Goal: Task Accomplishment & Management: Manage account settings

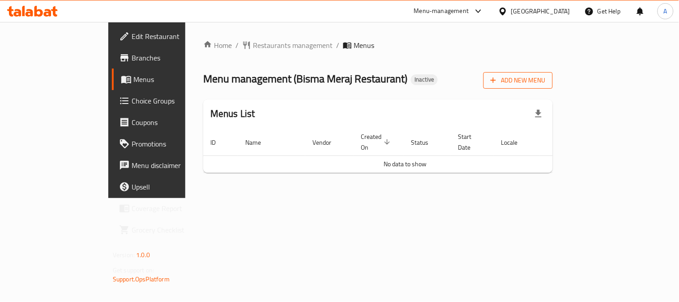
click at [498, 78] on icon "button" at bounding box center [493, 80] width 9 height 9
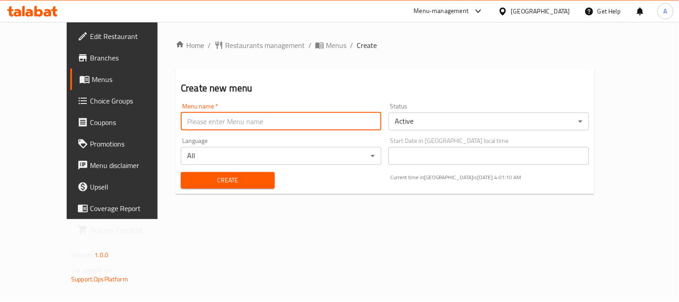
click at [190, 124] on input "text" at bounding box center [281, 121] width 201 height 18
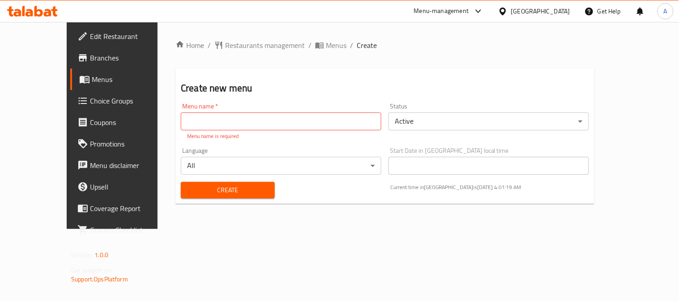
click at [190, 124] on input "text" at bounding box center [281, 121] width 201 height 18
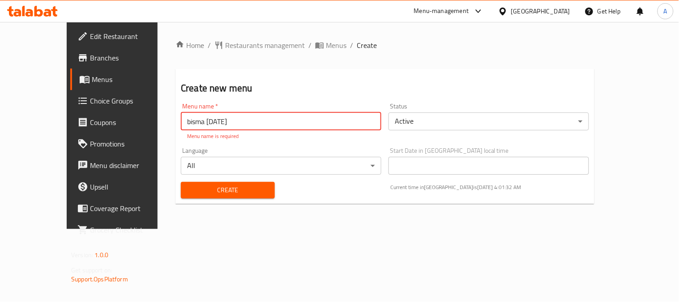
type input "bisma 14/5/2025"
click at [245, 192] on div "Create" at bounding box center [228, 189] width 105 height 27
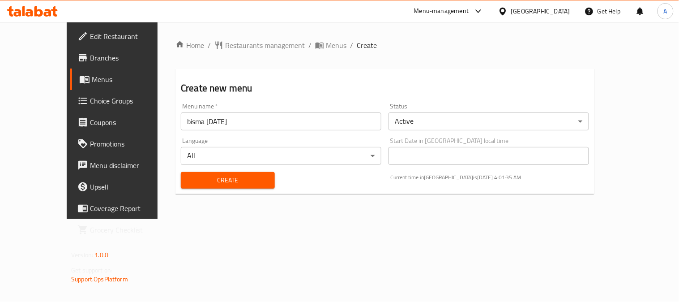
click at [216, 180] on span "Create" at bounding box center [228, 180] width 80 height 11
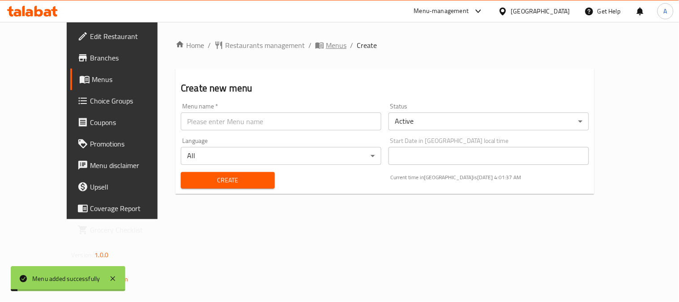
click at [326, 46] on span "Menus" at bounding box center [336, 45] width 21 height 11
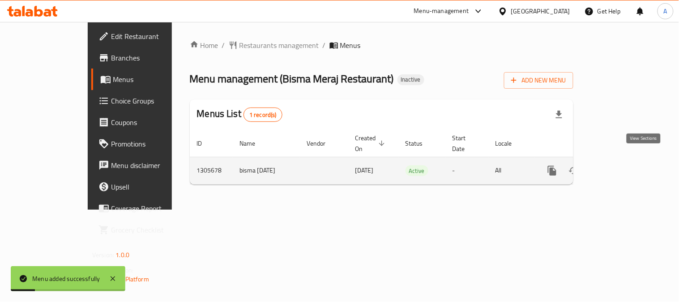
click at [621, 167] on icon "enhanced table" at bounding box center [617, 171] width 8 height 8
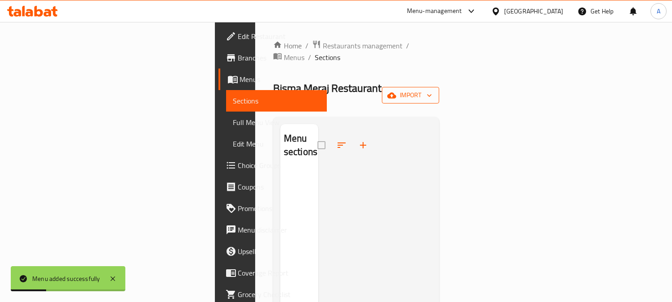
click at [434, 91] on icon "button" at bounding box center [429, 95] width 9 height 9
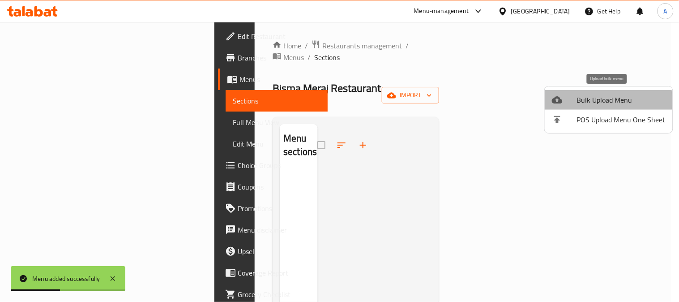
click at [602, 100] on span "Bulk Upload Menu" at bounding box center [621, 99] width 89 height 11
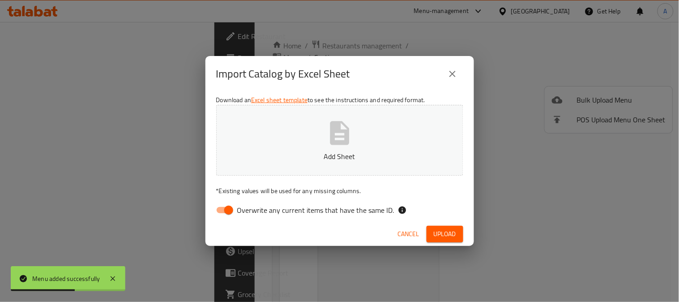
click at [305, 210] on span "Overwrite any current items that have the same ID." at bounding box center [315, 210] width 157 height 11
click at [254, 210] on input "Overwrite any current items that have the same ID." at bounding box center [228, 210] width 51 height 17
checkbox input "false"
click at [344, 151] on p "Add Sheet" at bounding box center [339, 156] width 219 height 11
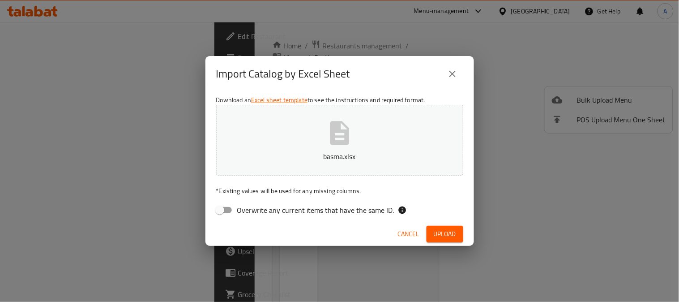
click at [454, 234] on span "Upload" at bounding box center [445, 233] width 22 height 11
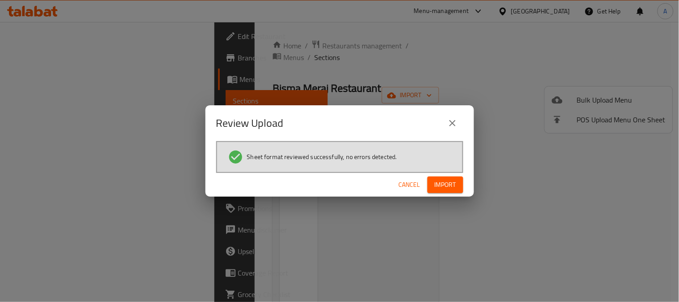
click at [448, 186] on span "Import" at bounding box center [445, 184] width 21 height 11
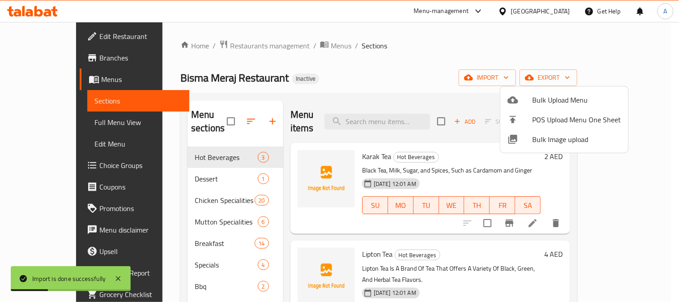
click at [463, 51] on div at bounding box center [339, 151] width 679 height 302
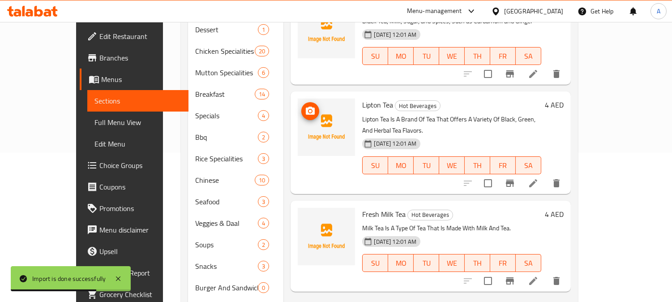
scroll to position [246, 0]
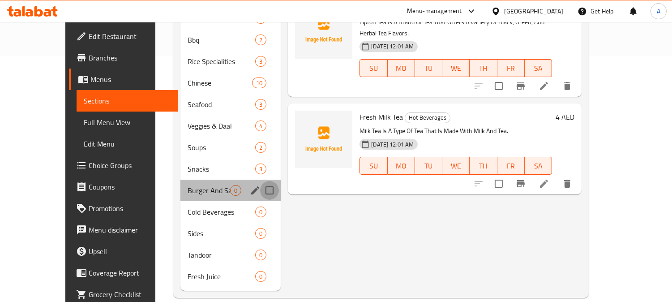
click at [260, 181] on input "Menu sections" at bounding box center [269, 190] width 19 height 19
checkbox input "true"
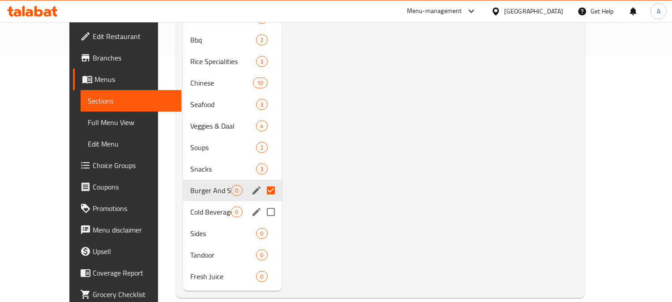
drag, startPoint x: 256, startPoint y: 209, endPoint x: 253, endPoint y: 219, distance: 9.8
click at [262, 210] on input "Menu sections" at bounding box center [271, 211] width 19 height 19
checkbox input "true"
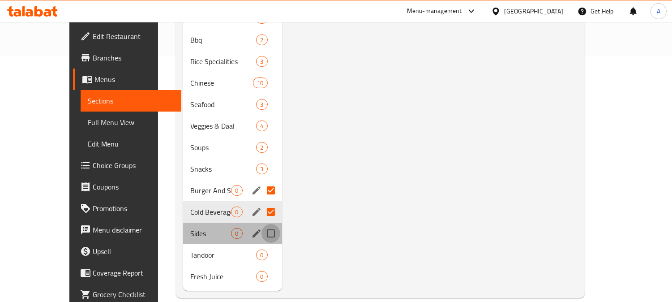
drag, startPoint x: 254, startPoint y: 234, endPoint x: 254, endPoint y: 244, distance: 9.9
click at [262, 234] on input "Menu sections" at bounding box center [271, 233] width 19 height 19
checkbox input "true"
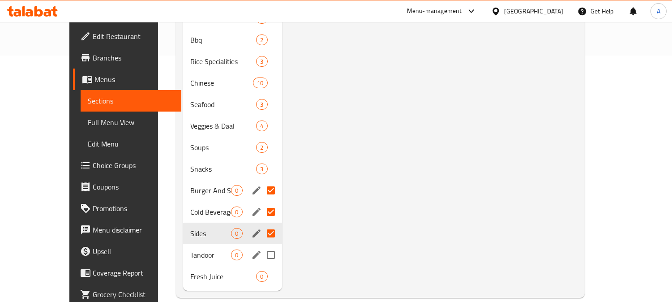
click at [262, 255] on input "Menu sections" at bounding box center [271, 254] width 19 height 19
checkbox input "true"
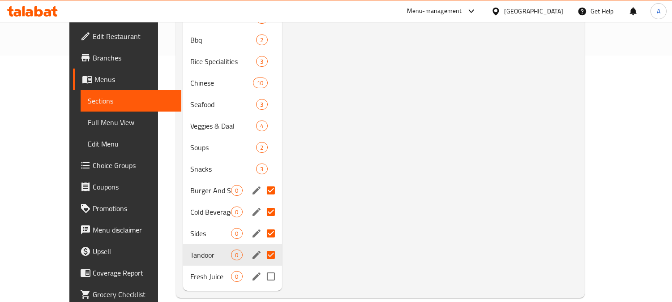
drag, startPoint x: 254, startPoint y: 275, endPoint x: 262, endPoint y: 272, distance: 8.8
click at [262, 276] on input "Menu sections" at bounding box center [271, 276] width 19 height 19
checkbox input "true"
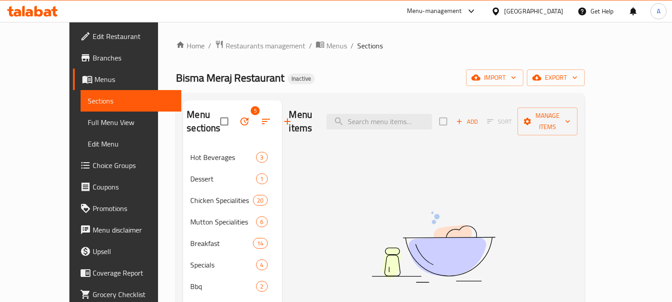
click at [239, 121] on icon "button" at bounding box center [244, 121] width 11 height 11
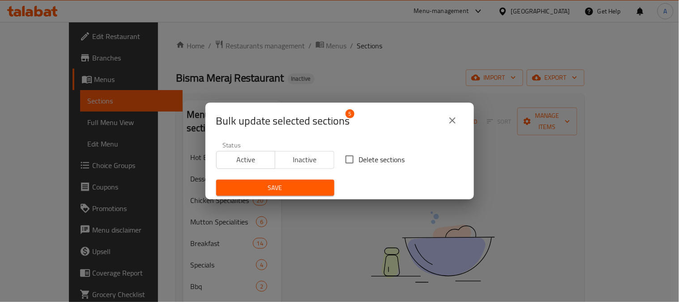
click at [353, 159] on input "Delete sections" at bounding box center [349, 159] width 19 height 19
checkbox input "true"
click at [314, 192] on span "Save" at bounding box center [275, 187] width 104 height 11
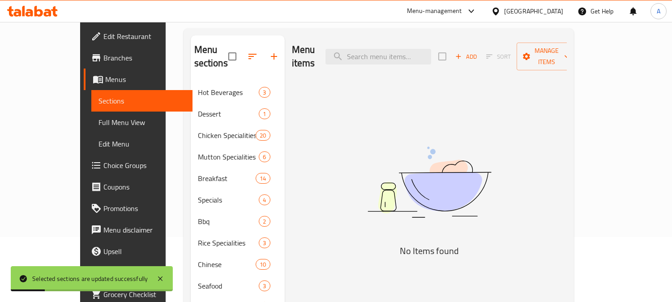
scroll to position [139, 0]
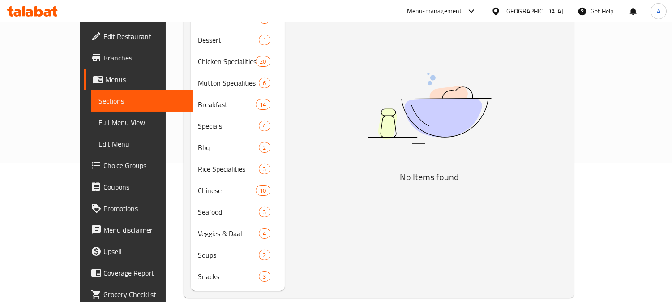
click at [99, 124] on span "Full Menu View" at bounding box center [142, 122] width 87 height 11
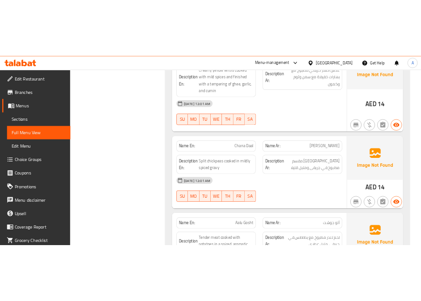
scroll to position [10210, 0]
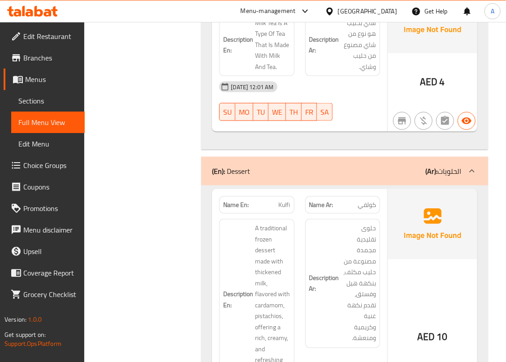
scroll to position [537, 0]
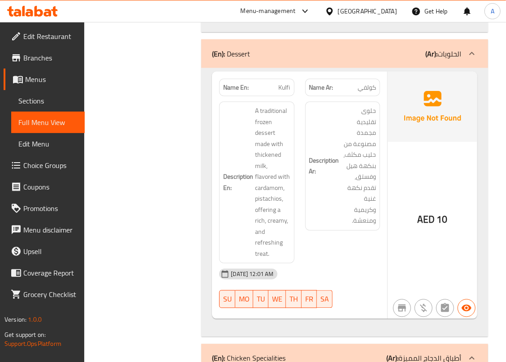
scroll to position [656, 0]
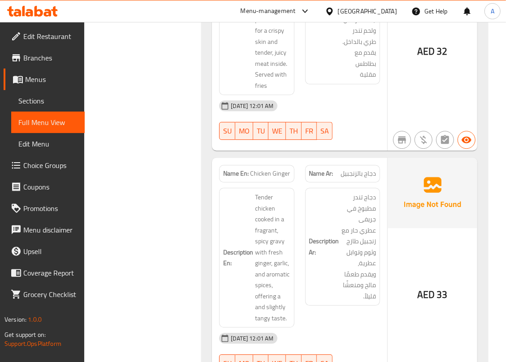
scroll to position [1184, 0]
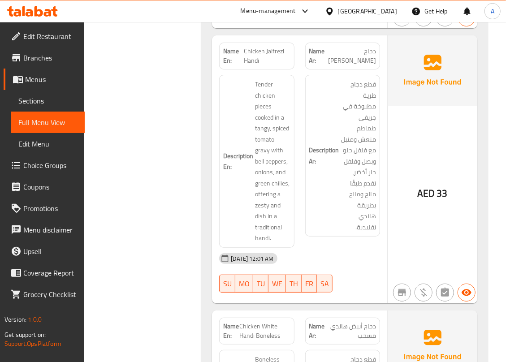
scroll to position [1490, 0]
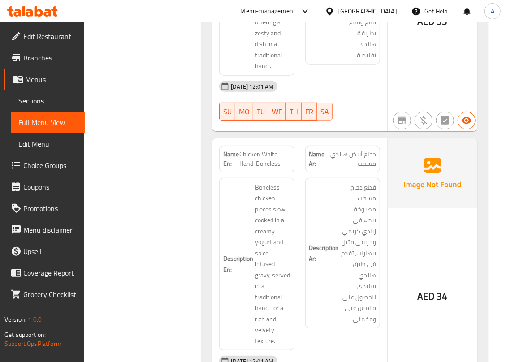
scroll to position [1729, 0]
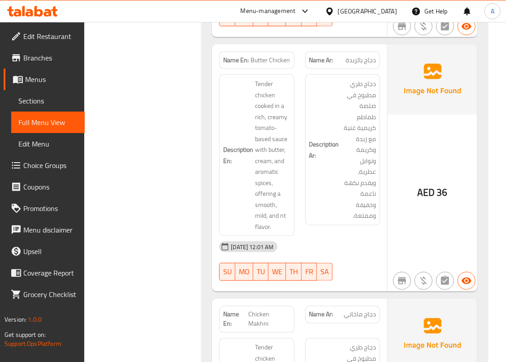
scroll to position [2032, 0]
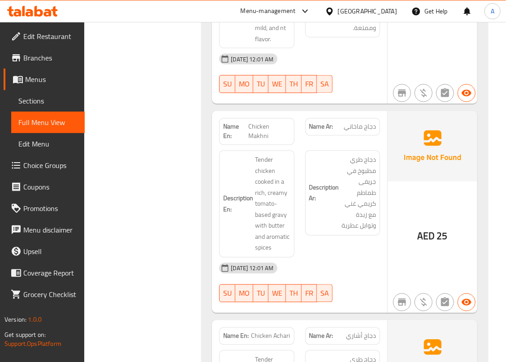
scroll to position [2211, 0]
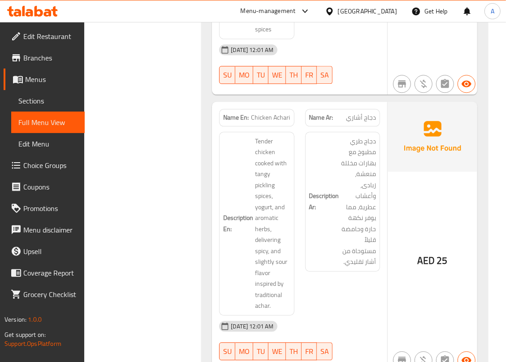
scroll to position [2449, 0]
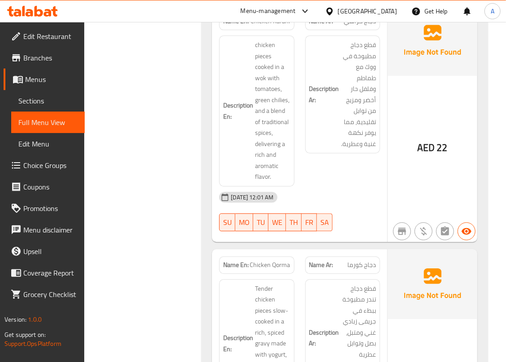
scroll to position [4077, 0]
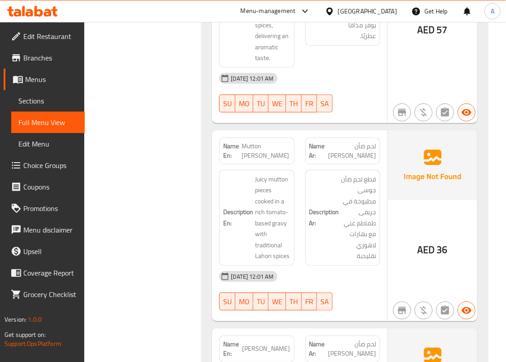
scroll to position [6257, 0]
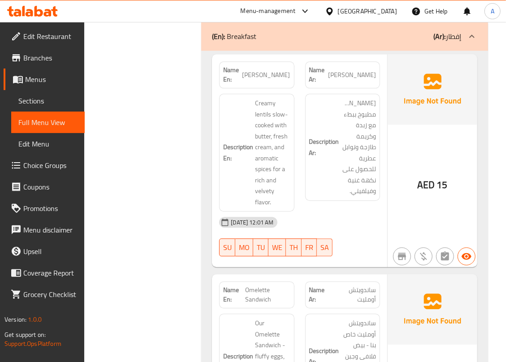
scroll to position [7026, 0]
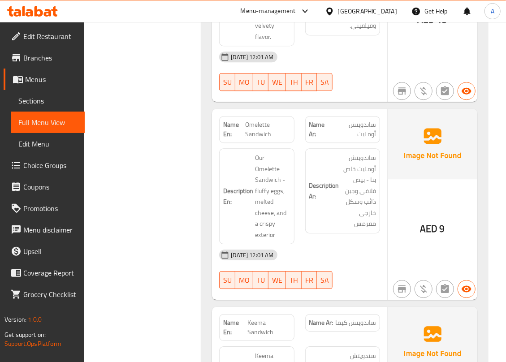
scroll to position [7205, 0]
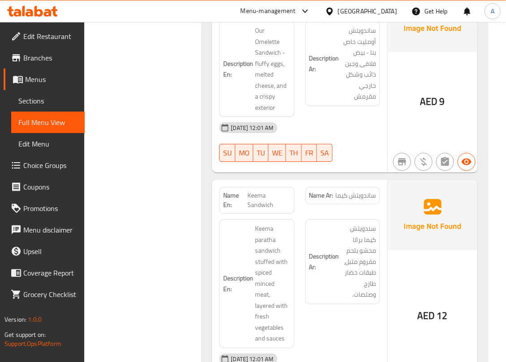
scroll to position [7384, 0]
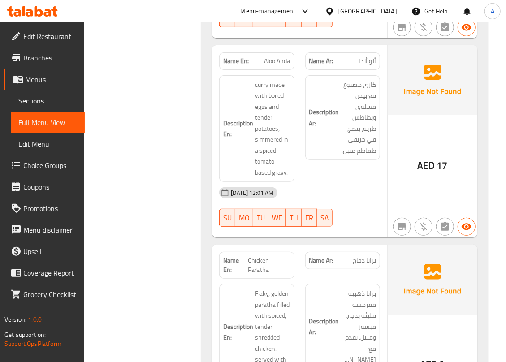
scroll to position [7683, 0]
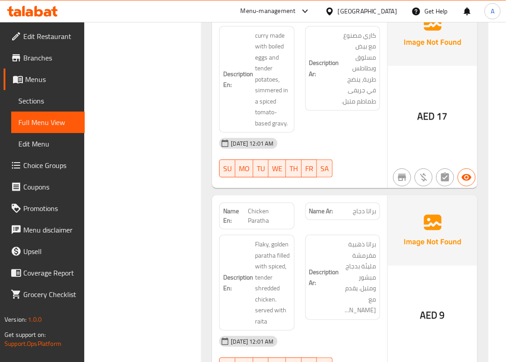
scroll to position [7802, 0]
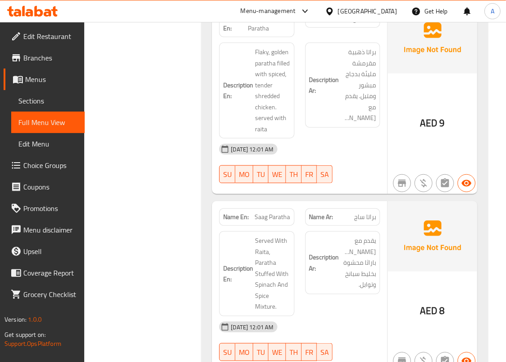
scroll to position [7921, 0]
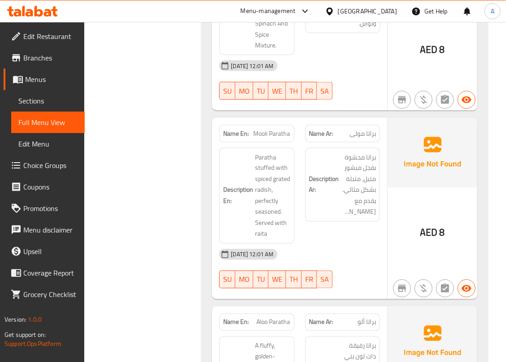
scroll to position [8304, 0]
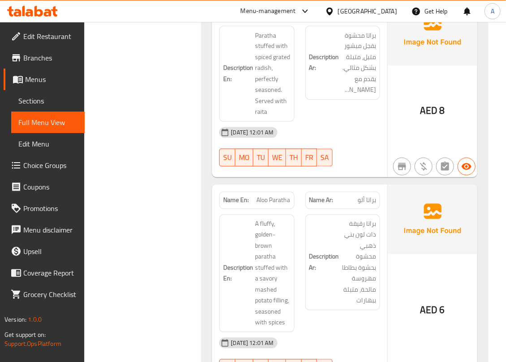
click at [137, 242] on div "Filter Branches Branches Popular filters Free items Branch specific items Has c…" at bounding box center [146, 83] width 99 height 16545
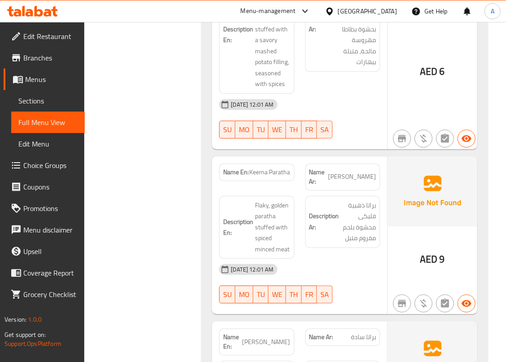
scroll to position [8602, 0]
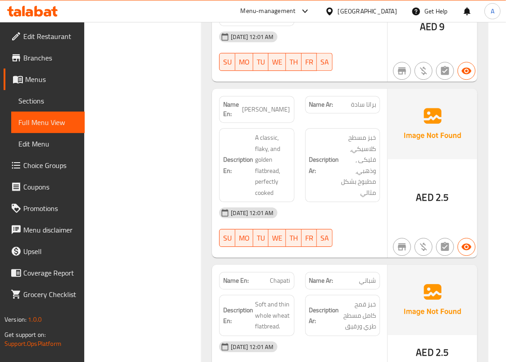
scroll to position [8781, 0]
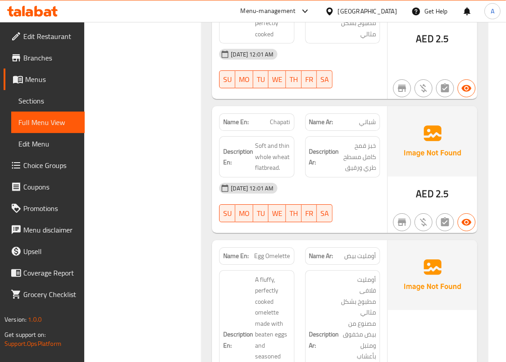
scroll to position [8960, 0]
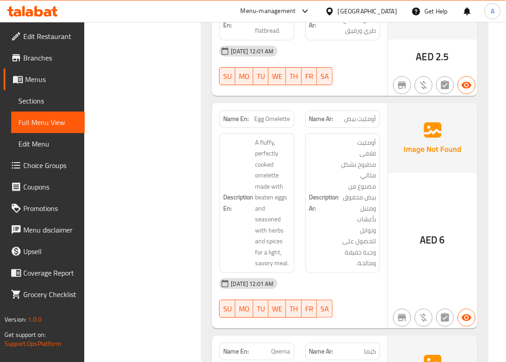
scroll to position [9080, 0]
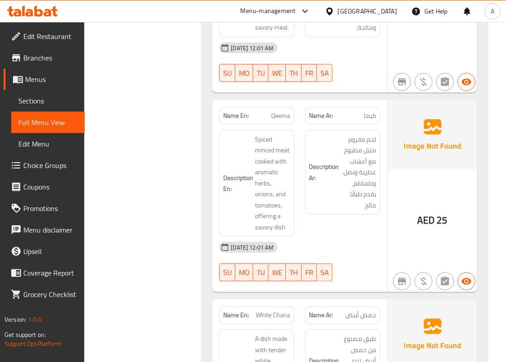
scroll to position [9318, 0]
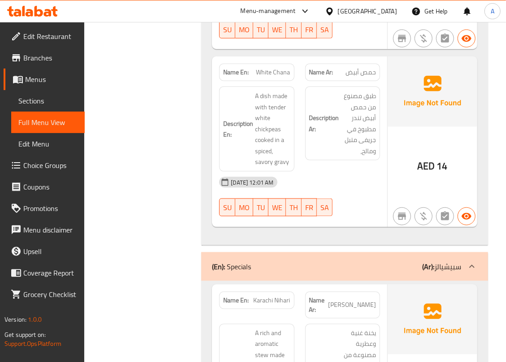
scroll to position [9617, 0]
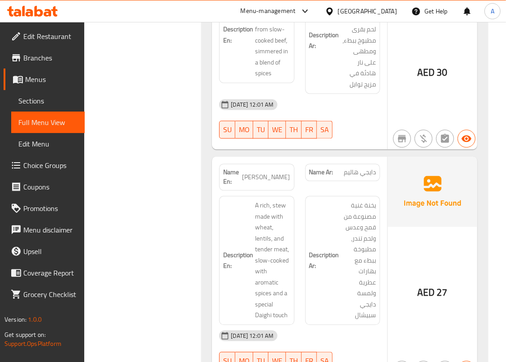
scroll to position [9914, 0]
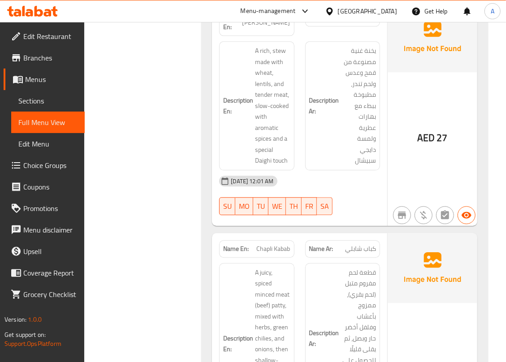
scroll to position [10094, 0]
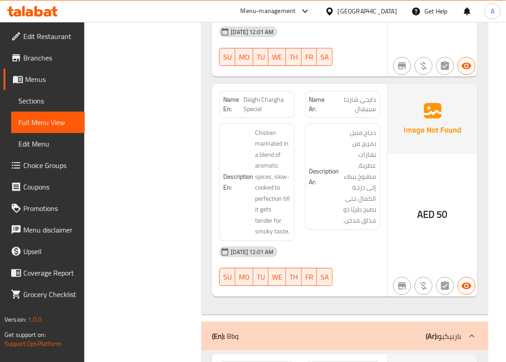
scroll to position [10456, 0]
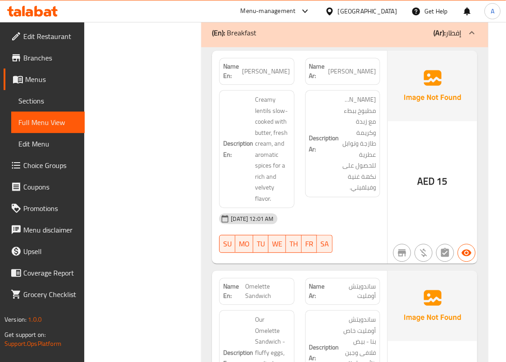
scroll to position [7026, 0]
copy span "[PERSON_NAME]"
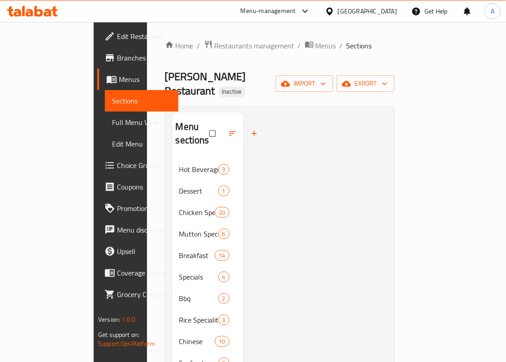
click at [337, 140] on div at bounding box center [315, 293] width 143 height 362
click at [179, 164] on span "Hot Beverages" at bounding box center [186, 169] width 14 height 11
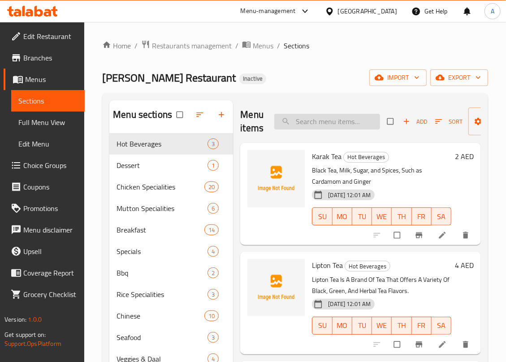
click at [304, 125] on input "search" at bounding box center [327, 122] width 106 height 16
paste input "Daighi Chargha Special"
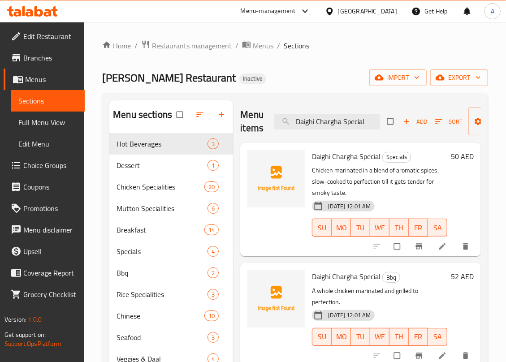
scroll to position [60, 0]
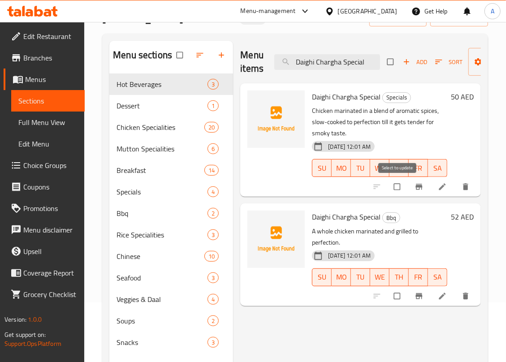
type input "Daighi Chargha Special"
click at [397, 189] on input "checkbox" at bounding box center [397, 186] width 19 height 17
checkbox input "true"
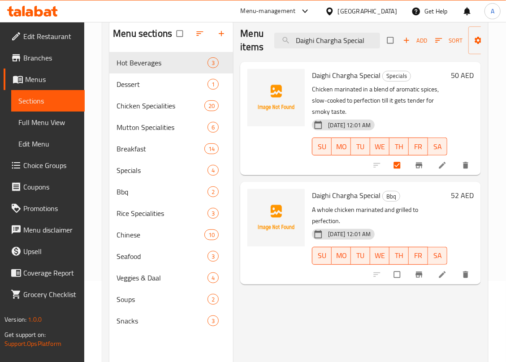
scroll to position [119, 0]
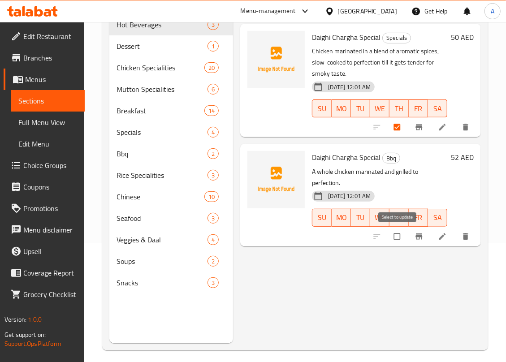
click at [393, 238] on input "checkbox" at bounding box center [397, 236] width 19 height 17
checkbox input "true"
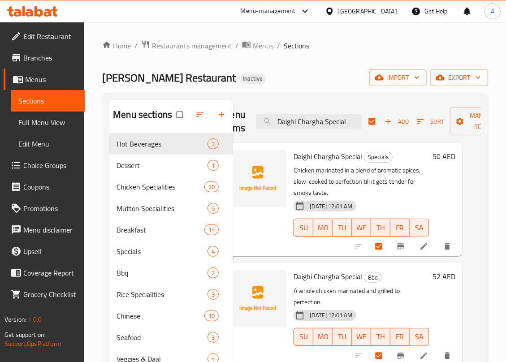
scroll to position [0, 51]
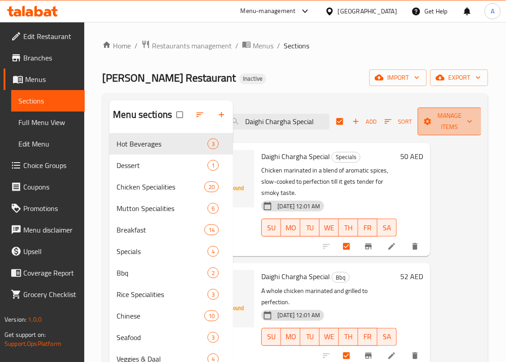
click at [470, 124] on icon "button" at bounding box center [469, 121] width 9 height 9
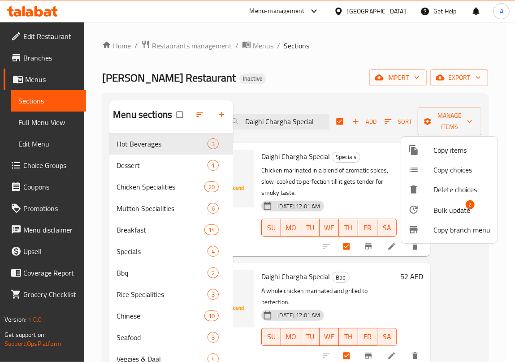
click at [445, 210] on span "Bulk update" at bounding box center [451, 210] width 37 height 11
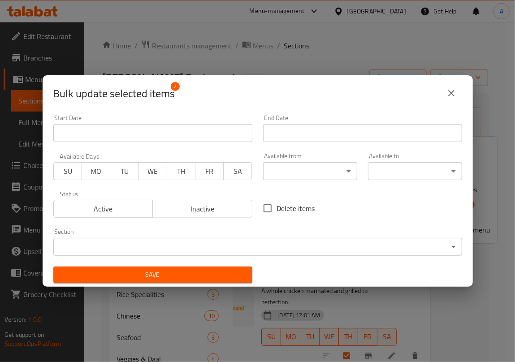
click at [273, 208] on label "Delete items" at bounding box center [286, 208] width 57 height 19
click at [273, 208] on input "Delete items" at bounding box center [267, 208] width 19 height 19
checkbox input "true"
click at [184, 274] on span "Save" at bounding box center [152, 274] width 184 height 11
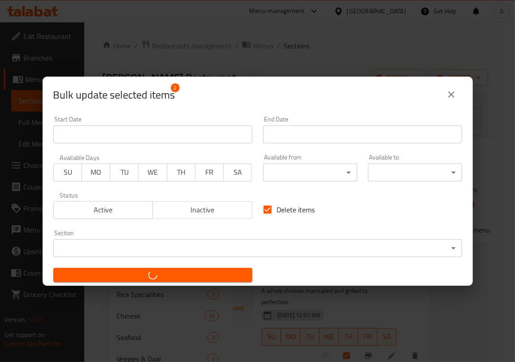
checkbox input "false"
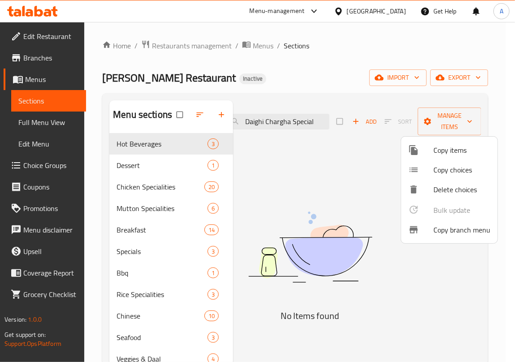
click at [271, 122] on div at bounding box center [257, 181] width 515 height 362
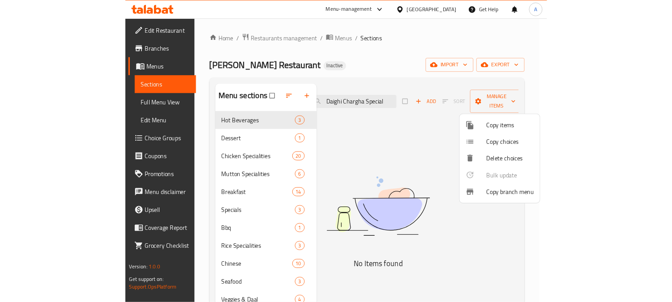
scroll to position [0, 46]
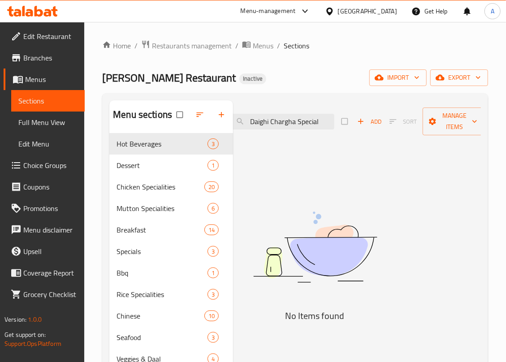
click at [271, 122] on input "Daighi Chargha Special" at bounding box center [281, 122] width 106 height 16
paste input "l Makhni"
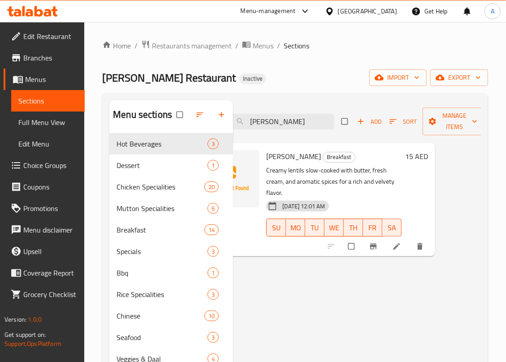
type input "[PERSON_NAME]"
click at [409, 156] on h6 "15 AED" at bounding box center [416, 156] width 23 height 13
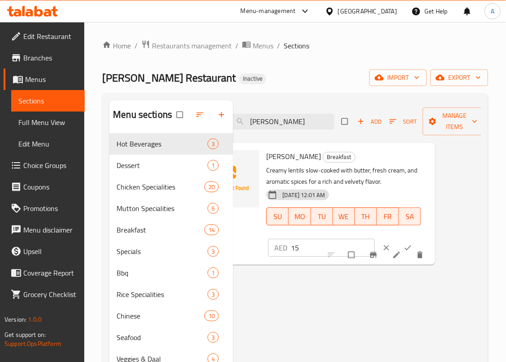
click at [320, 244] on input "15" at bounding box center [333, 248] width 84 height 18
type input "19"
click at [403, 243] on button "ok" at bounding box center [408, 248] width 21 height 20
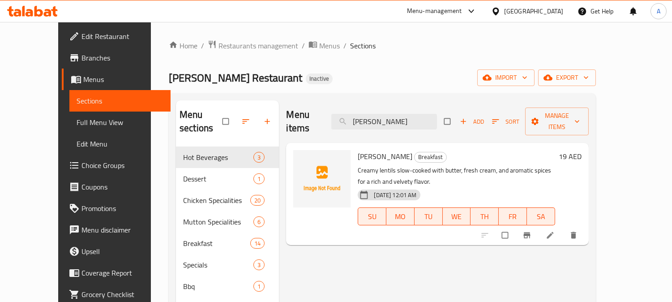
scroll to position [0, 0]
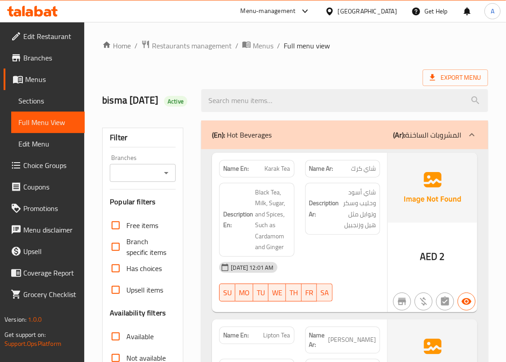
click at [168, 178] on icon "Open" at bounding box center [166, 172] width 11 height 11
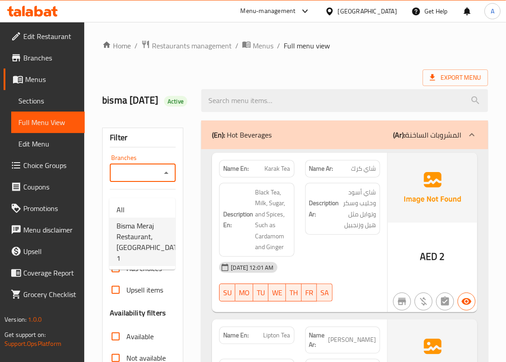
click at [148, 238] on span "Bisma Meraj Restaurant, [GEOGRAPHIC_DATA] 1" at bounding box center [149, 241] width 67 height 43
type input "Bisma Meraj Restaurant, [GEOGRAPHIC_DATA] 1"
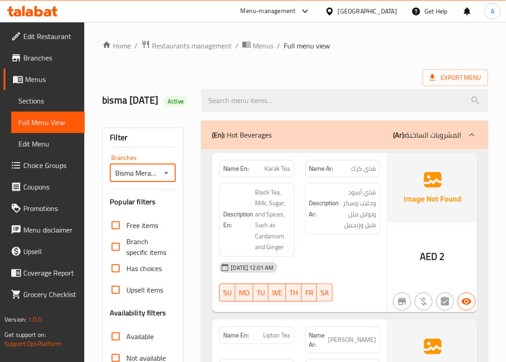
click at [206, 77] on div "Export Menu" at bounding box center [295, 77] width 386 height 17
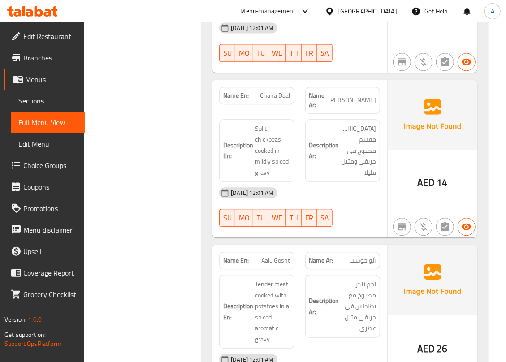
scroll to position [14550, 0]
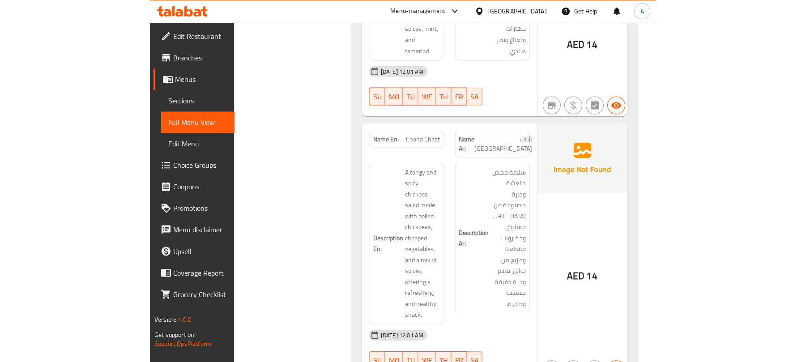
scroll to position [9860, 0]
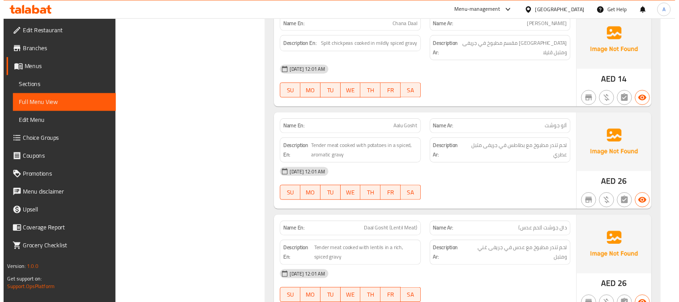
scroll to position [0, 0]
